Goal: Transaction & Acquisition: Subscribe to service/newsletter

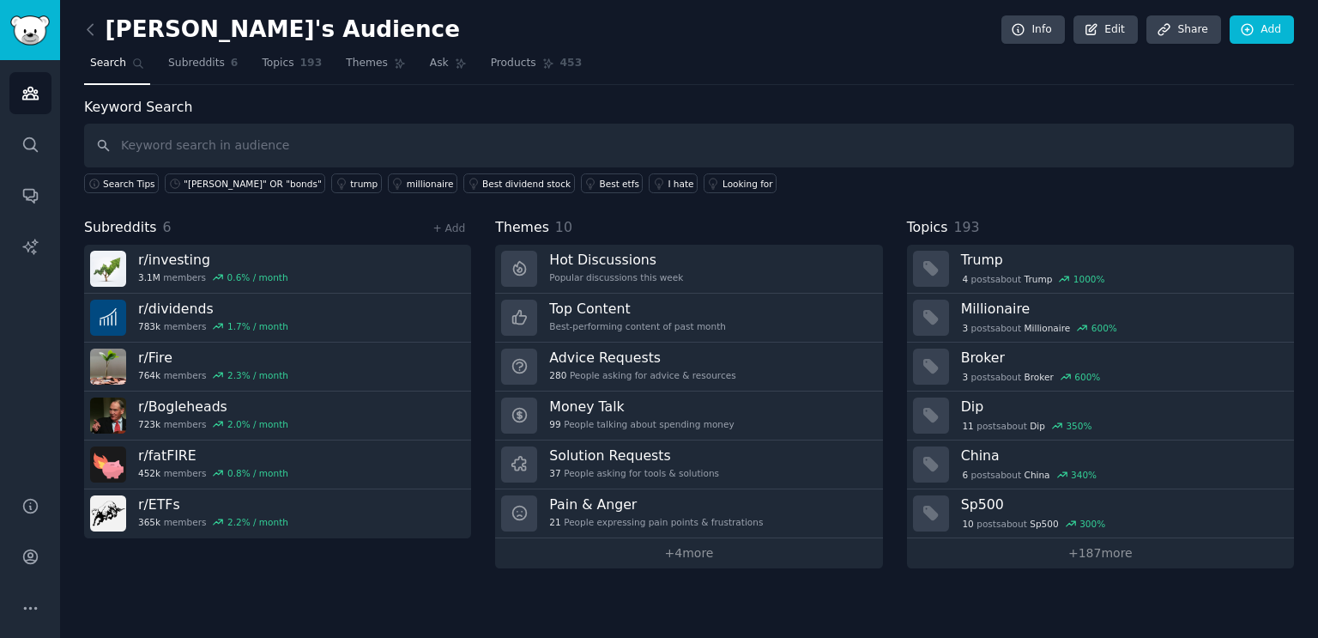
click at [324, 573] on div "Silo's Audience Info Edit Share Add Search Subreddits 6 Topics 193 Themes Ask P…" at bounding box center [689, 319] width 1258 height 638
click at [633, 44] on div "[PERSON_NAME]'s Audience Info Edit Share Add" at bounding box center [689, 32] width 1210 height 35
click at [758, 45] on div "[PERSON_NAME]'s Audience Info Edit Share Add" at bounding box center [689, 32] width 1210 height 35
click at [15, 564] on link "Account" at bounding box center [30, 557] width 42 height 42
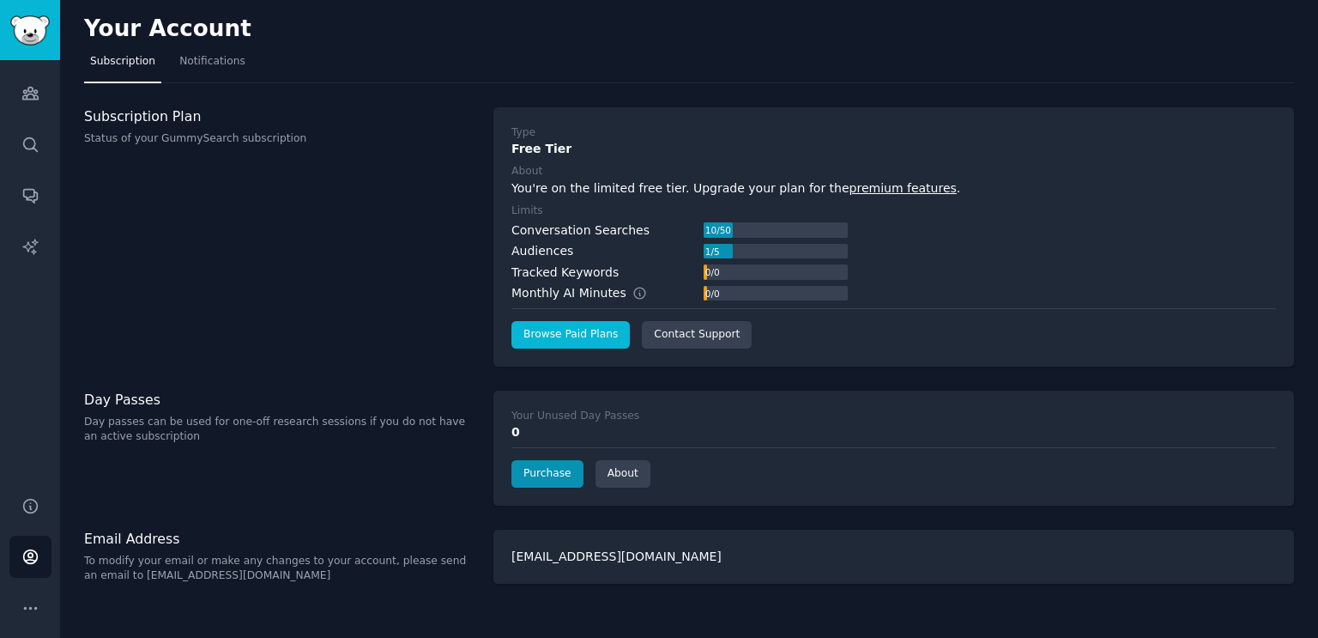
click at [583, 287] on div "Monthly AI Minutes" at bounding box center [589, 293] width 154 height 18
click at [572, 324] on link "Browse Paid Plans" at bounding box center [571, 334] width 118 height 27
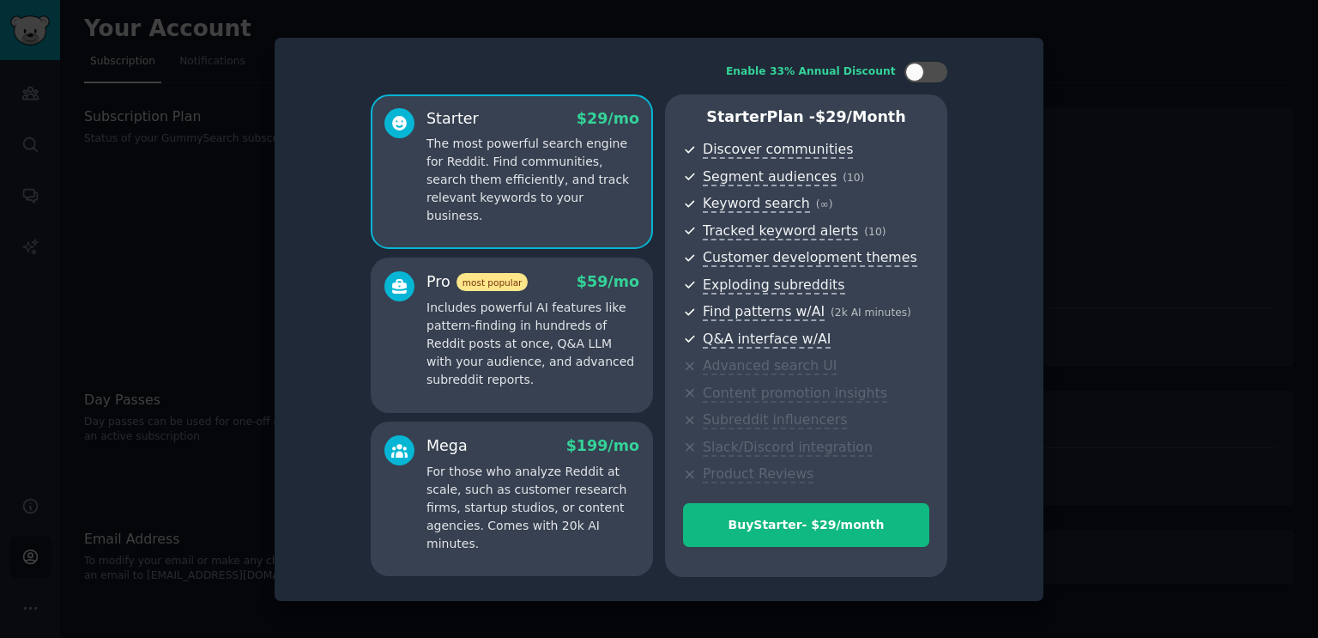
click at [486, 336] on p "Includes powerful AI features like pattern-finding in hundreds of Reddit posts …" at bounding box center [533, 344] width 213 height 90
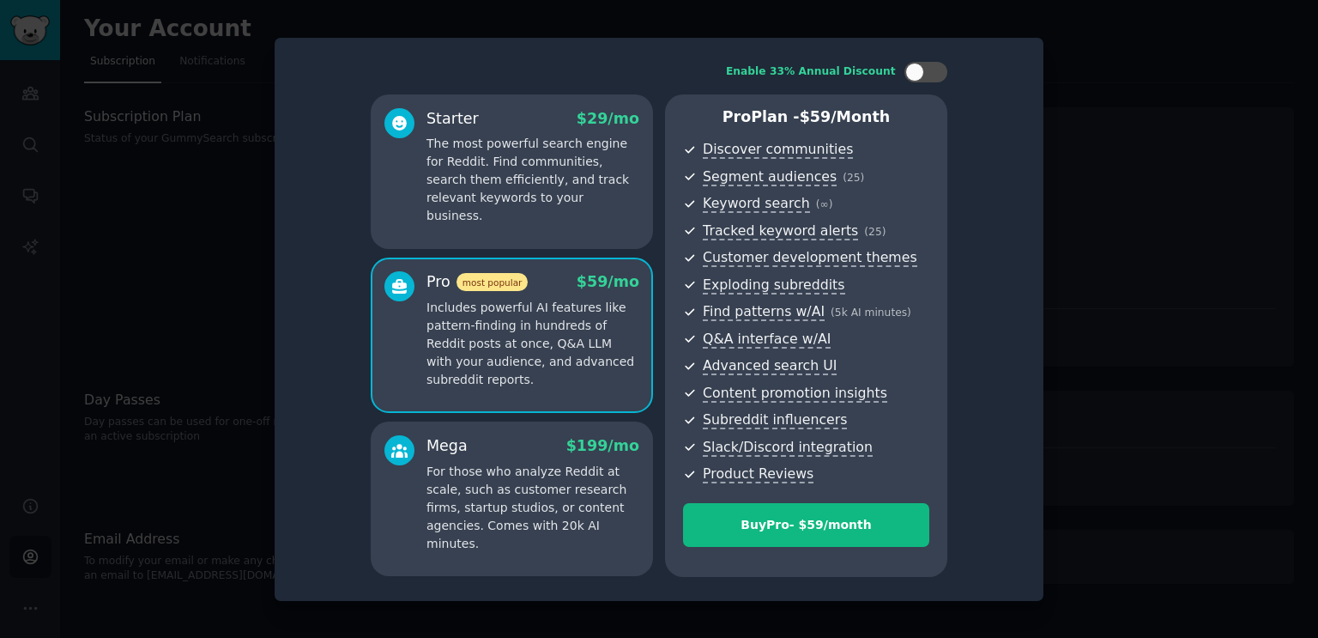
click at [468, 172] on p "The most powerful search engine for Reddit. Find communities, search them effic…" at bounding box center [533, 180] width 213 height 90
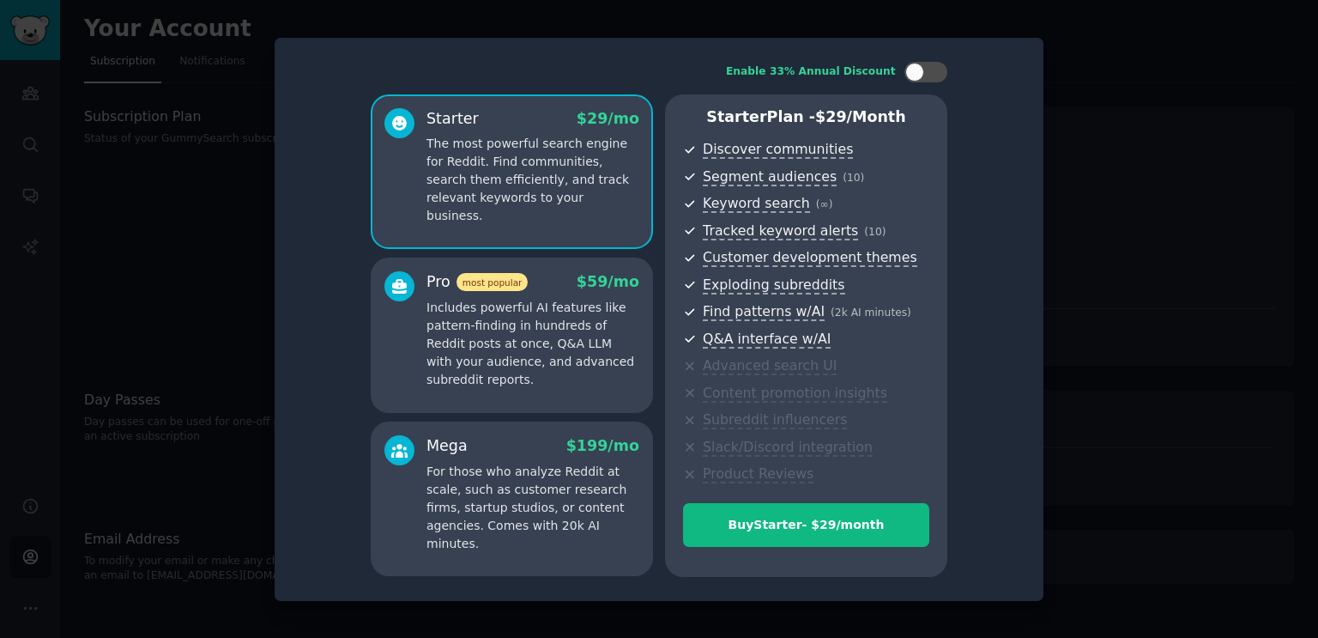
click at [475, 344] on p "Includes powerful AI features like pattern-finding in hundreds of Reddit posts …" at bounding box center [533, 344] width 213 height 90
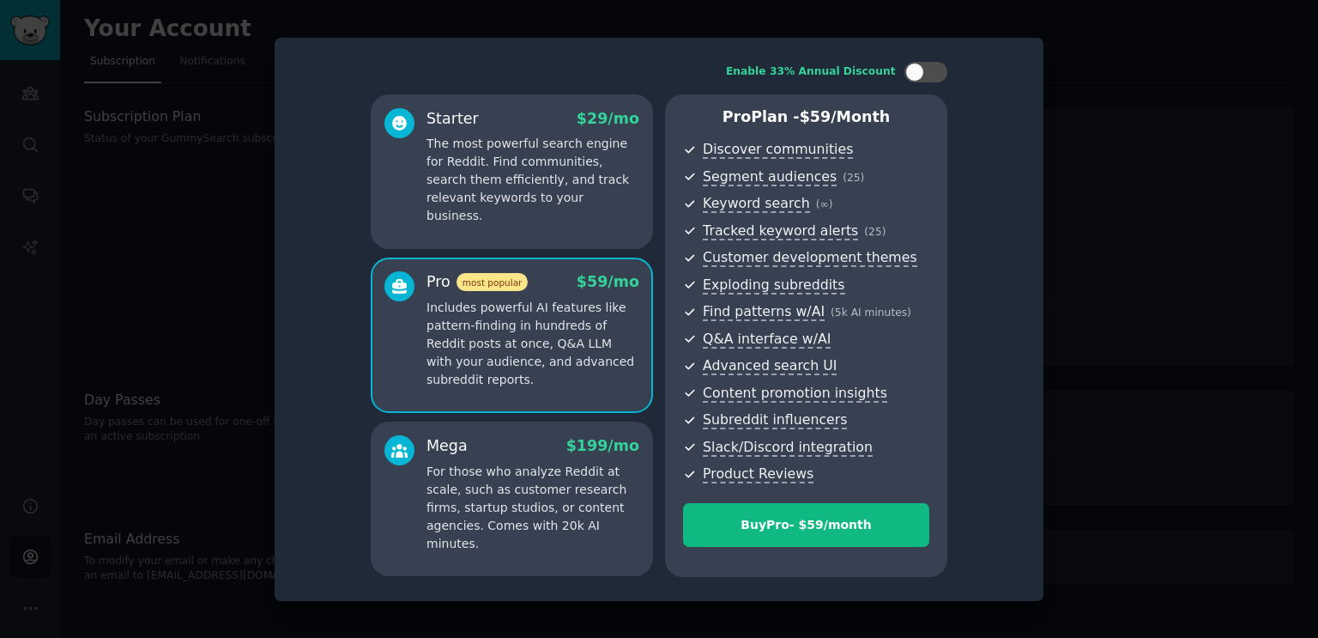
click at [486, 172] on p "The most powerful search engine for Reddit. Find communities, search them effic…" at bounding box center [533, 180] width 213 height 90
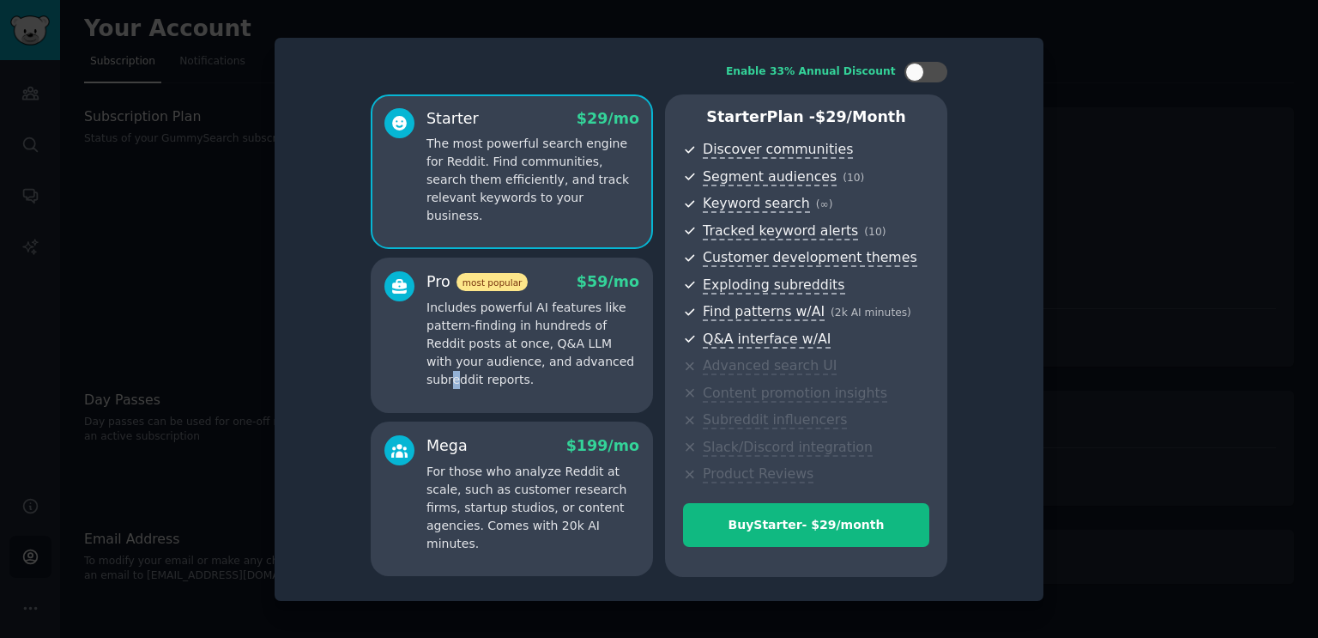
click at [581, 367] on p "Includes powerful AI features like pattern-finding in hundreds of Reddit posts …" at bounding box center [533, 344] width 213 height 90
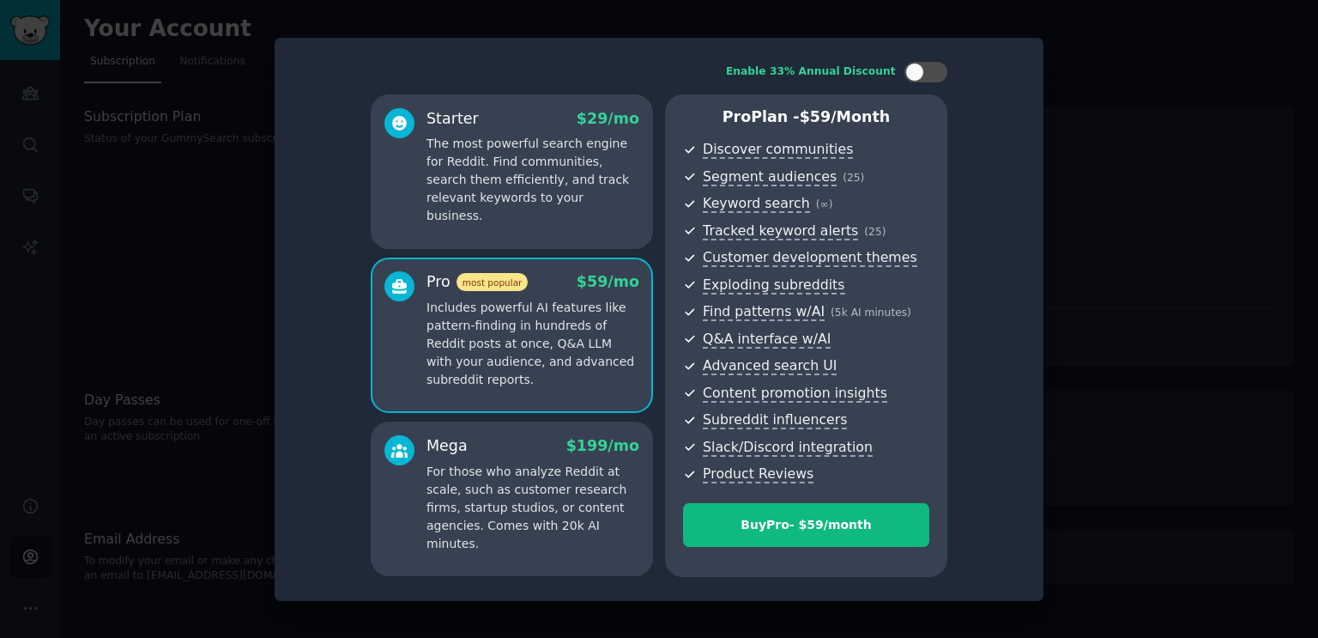
click at [538, 211] on div "Starter $ 29 /mo The most powerful search engine for Reddit. Find communities, …" at bounding box center [512, 171] width 282 height 154
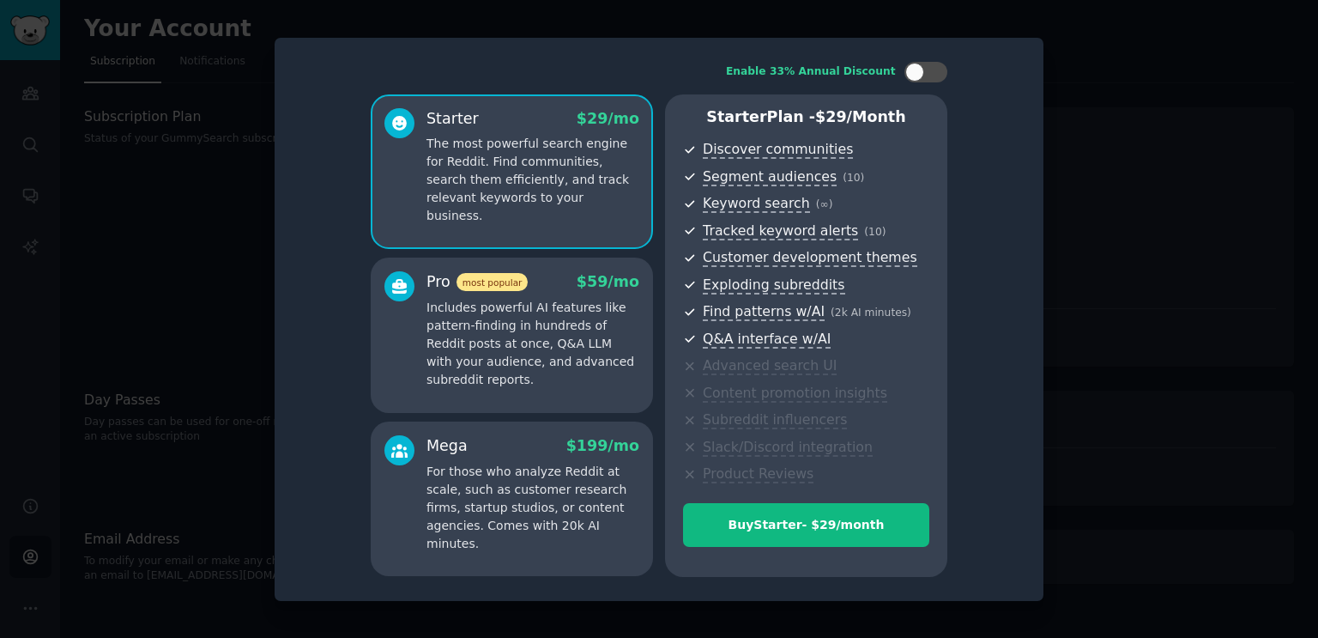
click at [524, 205] on p "The most powerful search engine for Reddit. Find communities, search them effic…" at bounding box center [533, 180] width 213 height 90
click at [487, 380] on p "Includes powerful AI features like pattern-finding in hundreds of Reddit posts …" at bounding box center [533, 344] width 213 height 90
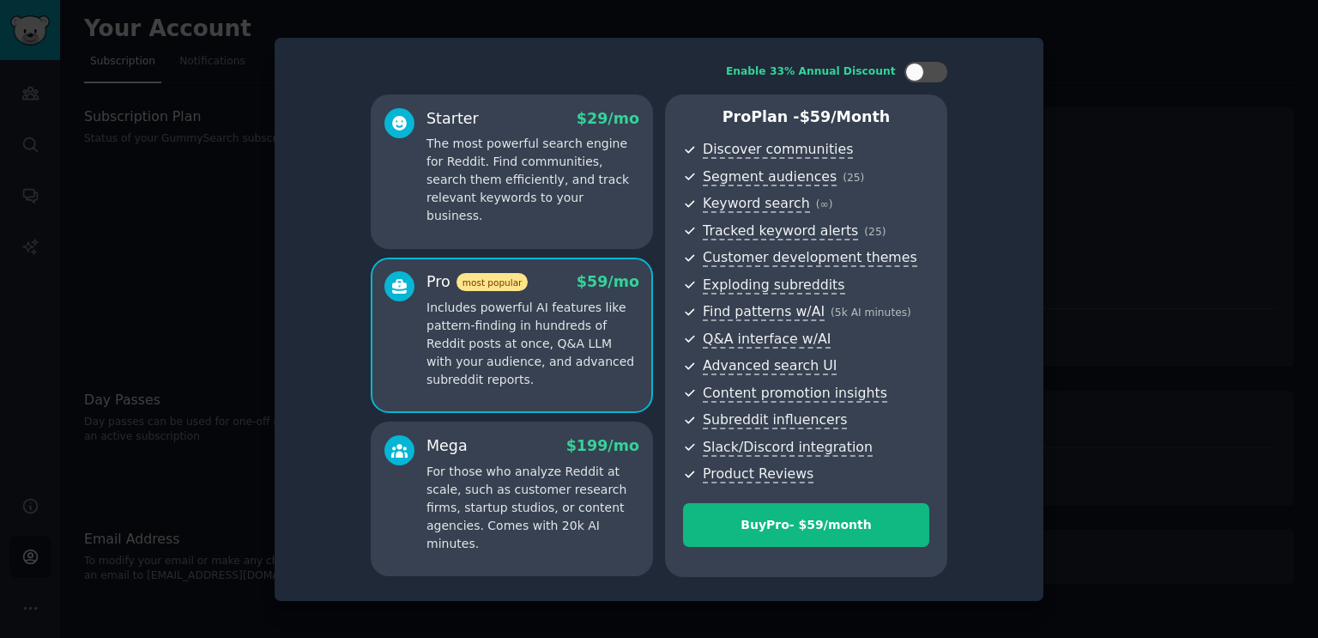
click at [522, 219] on div "Starter $ 29 /mo The most powerful search engine for Reddit. Find communities, …" at bounding box center [512, 171] width 282 height 154
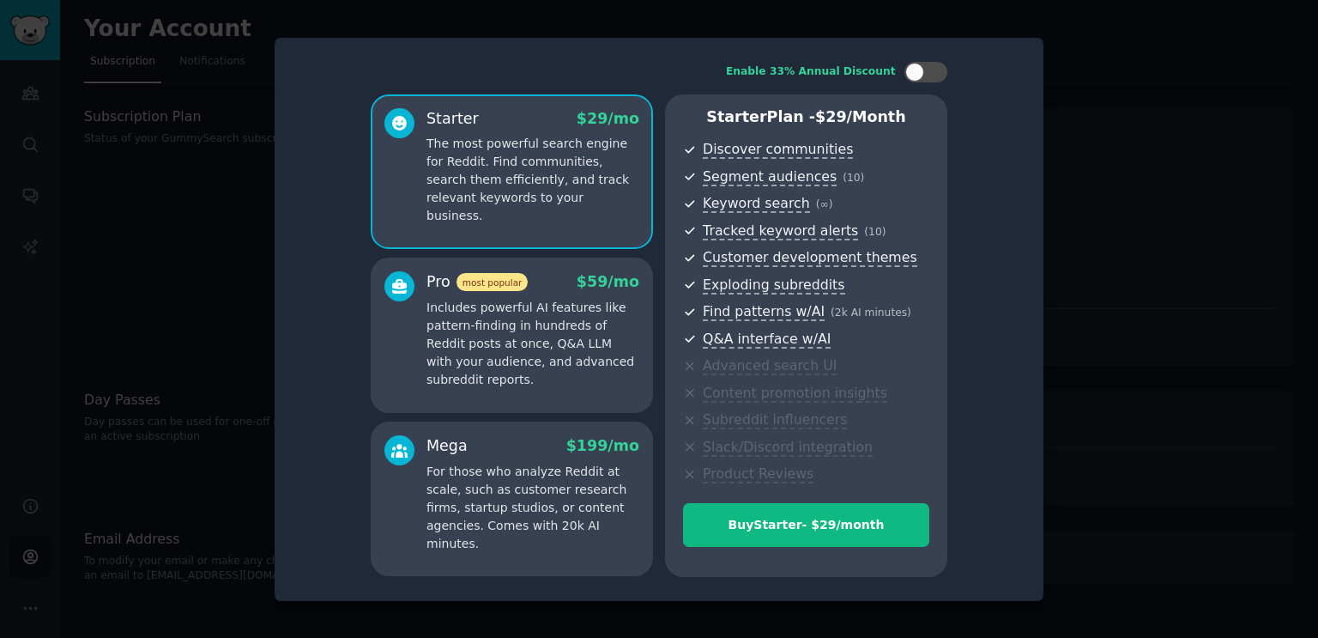
click at [529, 392] on div "Pro most popular $ 59 /mo Includes powerful AI features like pattern-finding in…" at bounding box center [512, 334] width 282 height 154
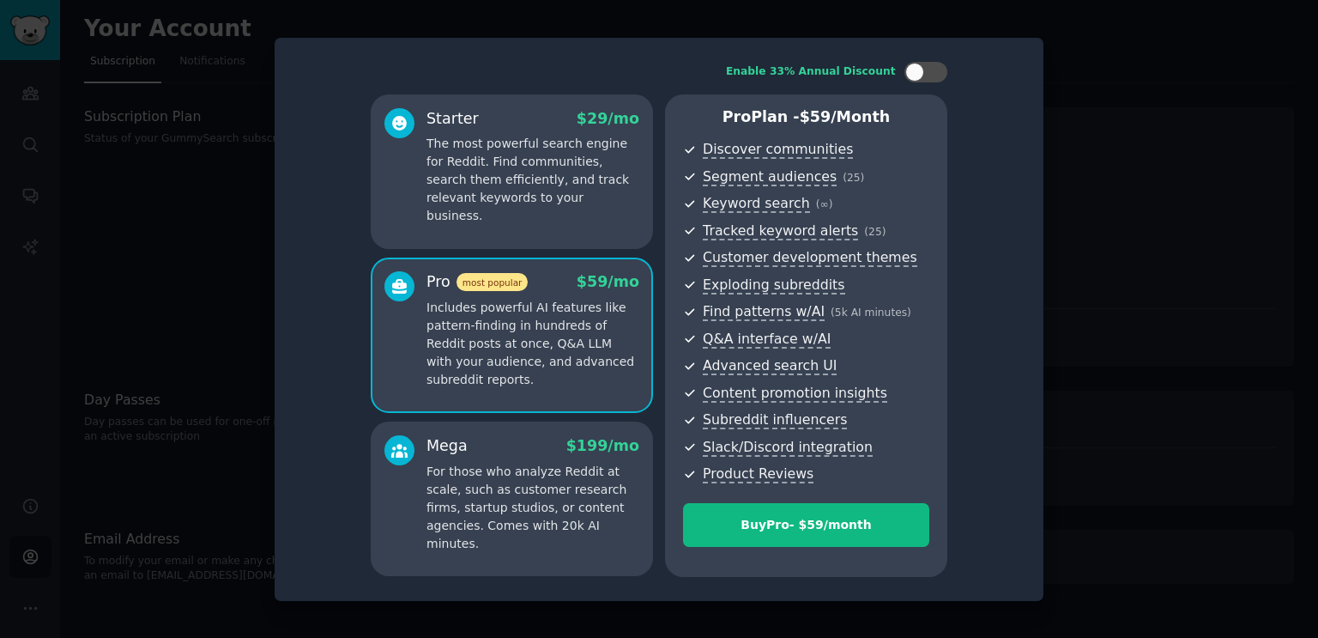
click at [602, 189] on p "The most powerful search engine for Reddit. Find communities, search them effic…" at bounding box center [533, 180] width 213 height 90
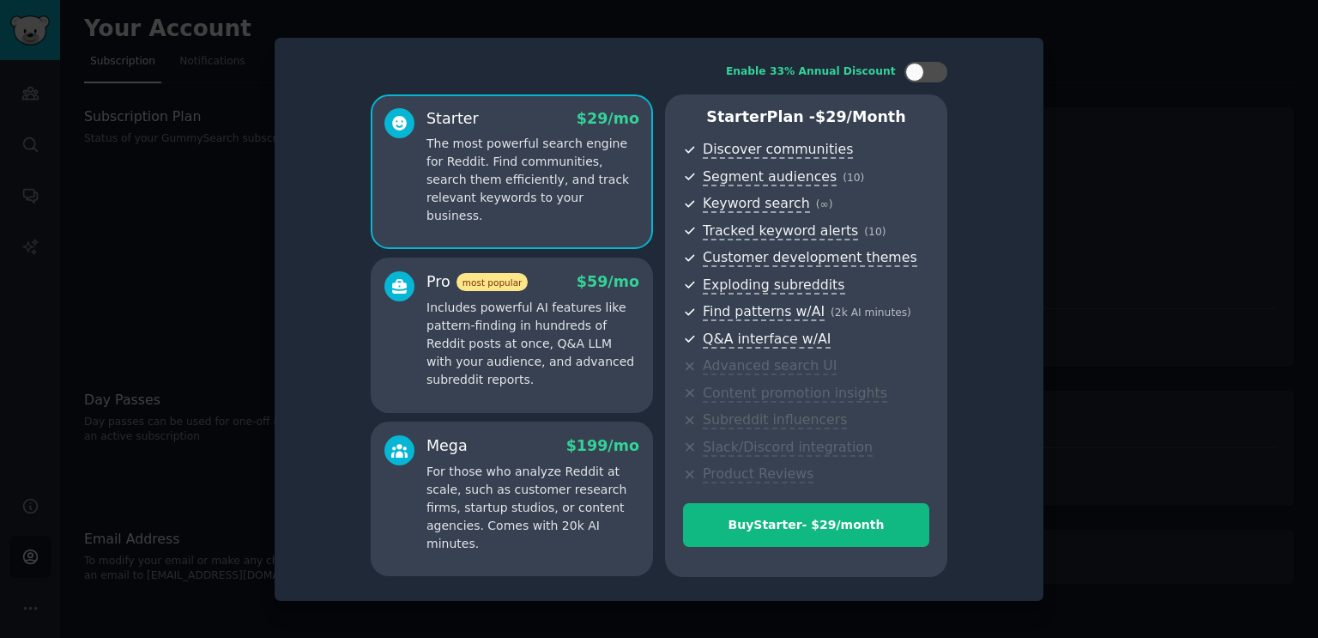
click at [596, 370] on p "Includes powerful AI features like pattern-finding in hundreds of Reddit posts …" at bounding box center [533, 344] width 213 height 90
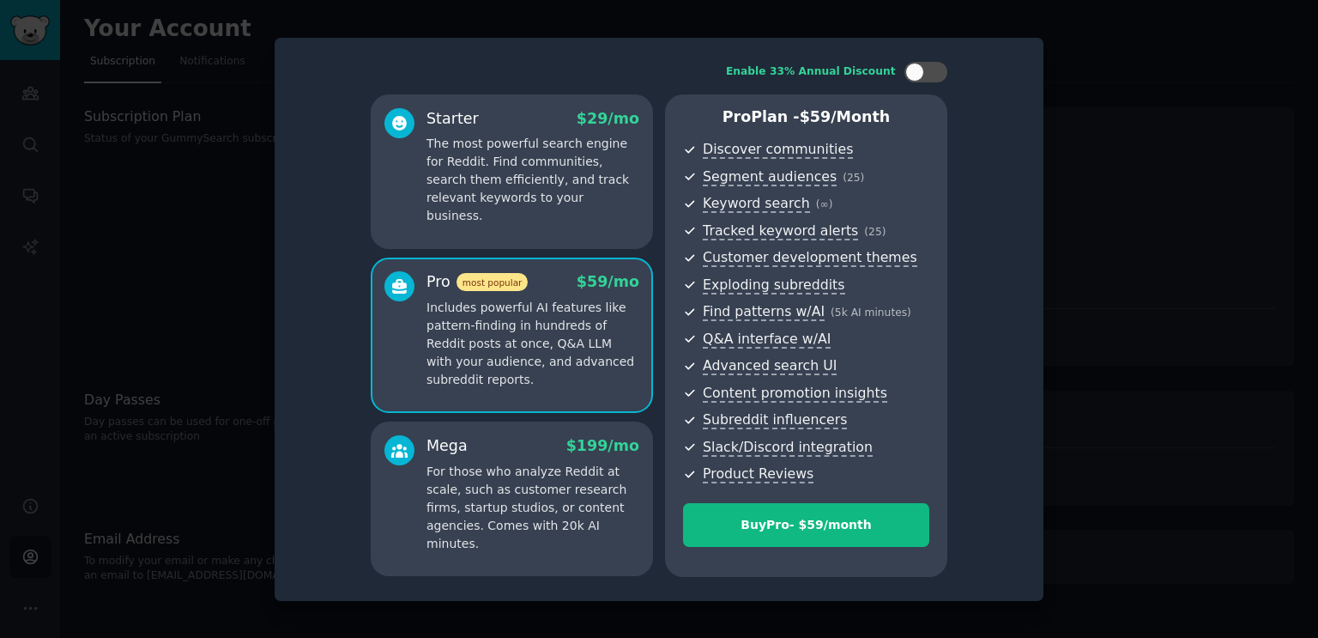
click at [144, 229] on div at bounding box center [659, 319] width 1318 height 638
